Goal: Task Accomplishment & Management: Use online tool/utility

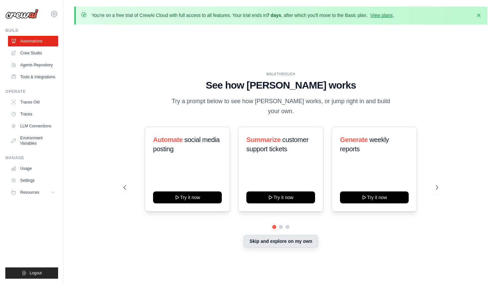
click at [270, 235] on button "Skip and explore on my own" at bounding box center [281, 241] width 74 height 13
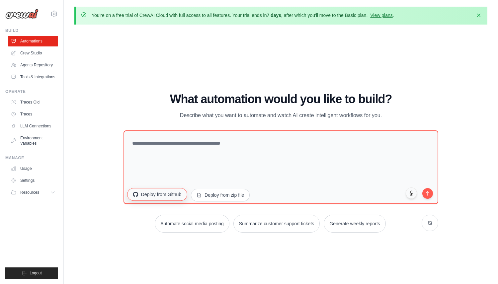
click at [166, 195] on button "Deploy from Github" at bounding box center [158, 194] width 60 height 13
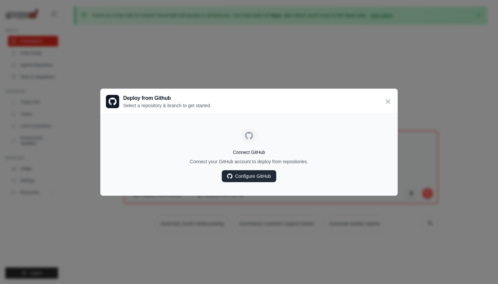
click at [242, 176] on link "Configure GitHub" at bounding box center [249, 176] width 54 height 12
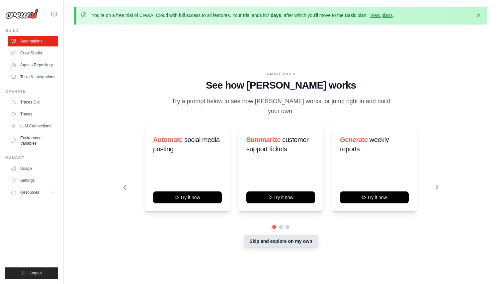
click at [256, 238] on button "Skip and explore on my own" at bounding box center [281, 241] width 74 height 13
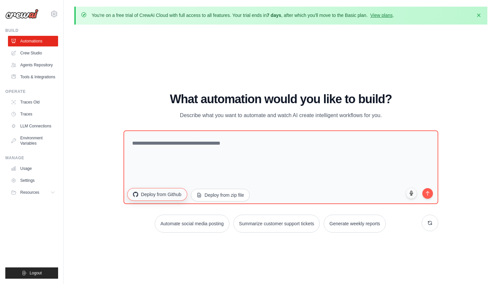
click at [172, 191] on button "Deploy from Github" at bounding box center [158, 194] width 60 height 13
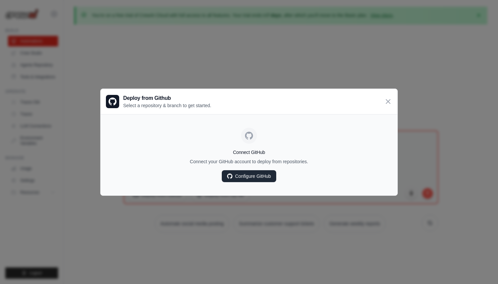
click at [249, 181] on link "Configure GitHub" at bounding box center [249, 176] width 54 height 12
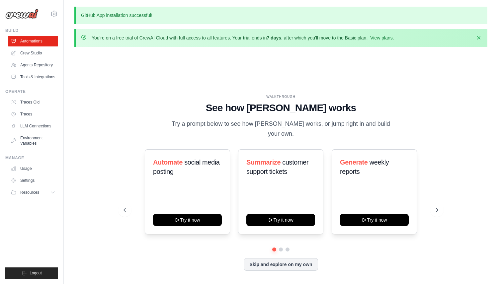
click at [268, 251] on div "Automate social media posting Try it now Summarize customer support tickets Try…" at bounding box center [281, 210] width 315 height 122
click at [268, 258] on button "Skip and explore on my own" at bounding box center [281, 264] width 74 height 13
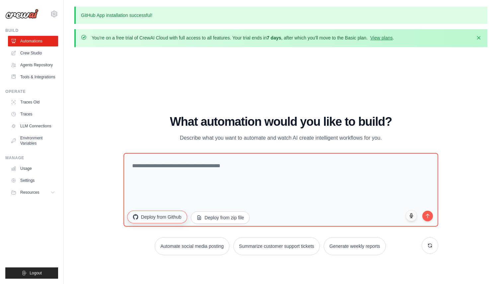
click at [175, 215] on button "Deploy from Github" at bounding box center [158, 217] width 60 height 13
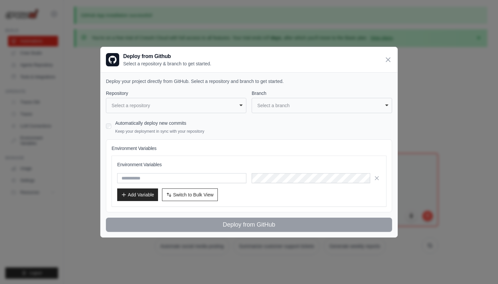
click at [188, 100] on div "**********" at bounding box center [176, 105] width 141 height 15
click at [188, 102] on div "Select a repository" at bounding box center [174, 105] width 125 height 7
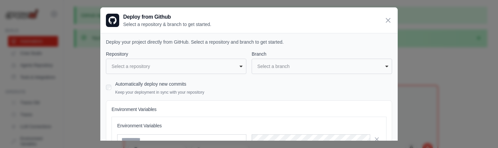
click at [219, 60] on div "**********" at bounding box center [176, 65] width 141 height 15
click at [216, 63] on div "Select a repository" at bounding box center [174, 66] width 125 height 7
click at [202, 65] on div "Select a repository" at bounding box center [174, 66] width 125 height 7
click at [208, 59] on div "**********" at bounding box center [176, 65] width 141 height 15
click at [235, 74] on div "**********" at bounding box center [249, 121] width 286 height 142
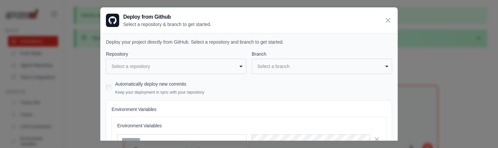
click at [236, 69] on div "Select a repository" at bounding box center [176, 65] width 132 height 9
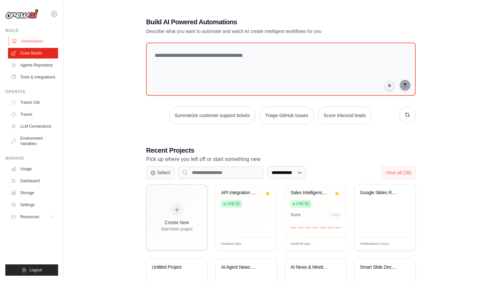
click at [35, 42] on link "Automations" at bounding box center [34, 41] width 50 height 11
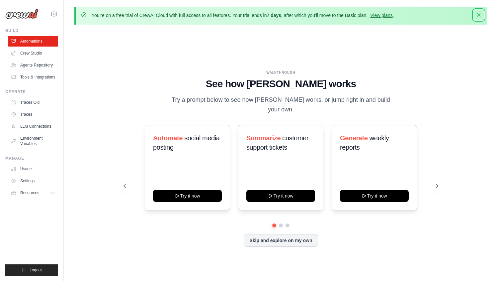
click at [478, 15] on icon "button" at bounding box center [479, 15] width 7 height 7
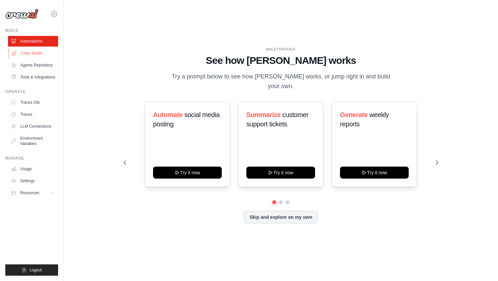
click at [37, 51] on link "Crew Studio" at bounding box center [34, 53] width 50 height 11
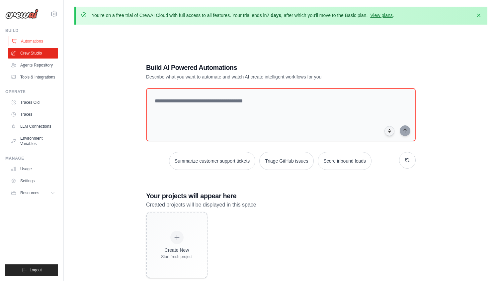
click at [37, 36] on link "Automations" at bounding box center [34, 41] width 50 height 11
